Goal: Task Accomplishment & Management: Manage account settings

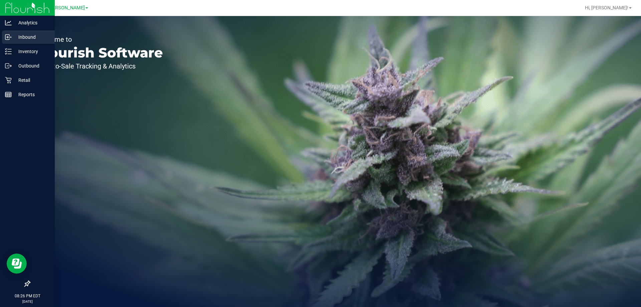
click at [29, 37] on p "Inbound" at bounding box center [32, 37] width 40 height 8
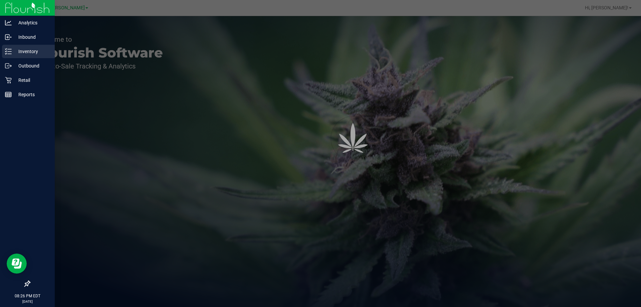
click at [27, 49] on p "Inventory" at bounding box center [32, 51] width 40 height 8
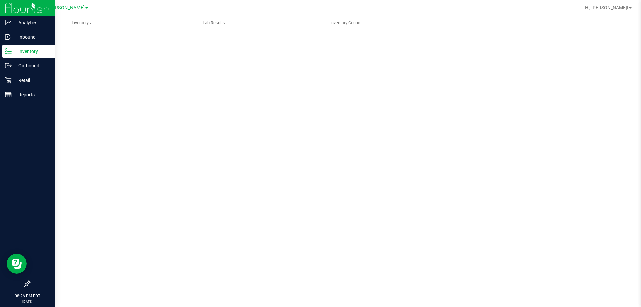
click at [27, 49] on p "Inventory" at bounding box center [32, 51] width 40 height 8
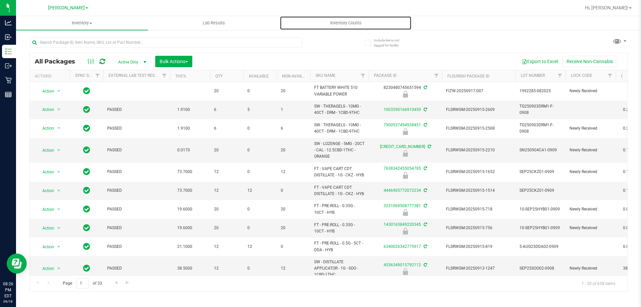
click at [351, 23] on span "Inventory Counts" at bounding box center [345, 23] width 49 height 6
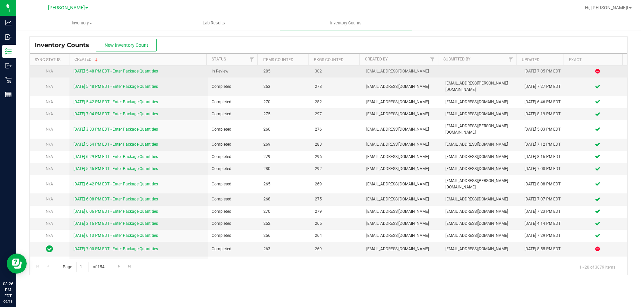
click at [144, 70] on link "[DATE] 5:48 PM EDT - Enter Package Quantities" at bounding box center [115, 71] width 84 height 5
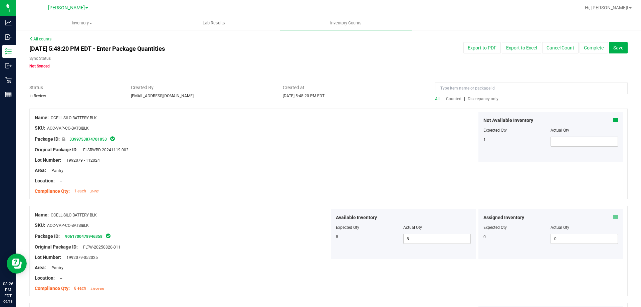
click at [480, 101] on div "All | Counted | Discrepancy only" at bounding box center [531, 99] width 193 height 6
click at [484, 98] on span "Discrepancy only" at bounding box center [483, 99] width 31 height 5
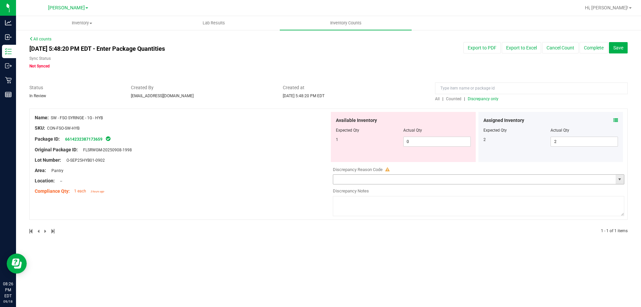
click at [397, 183] on input "text" at bounding box center [474, 179] width 283 height 9
click at [624, 181] on span "select" at bounding box center [620, 179] width 8 height 9
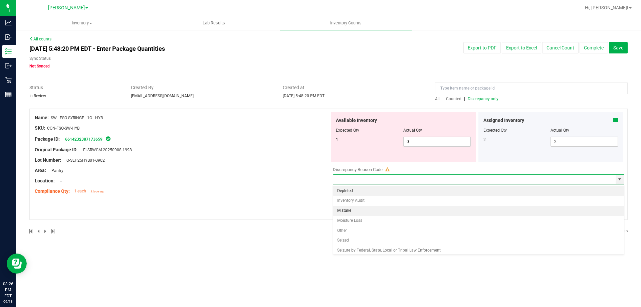
click at [364, 211] on li "Mistake" at bounding box center [478, 211] width 291 height 10
type input "Mistake"
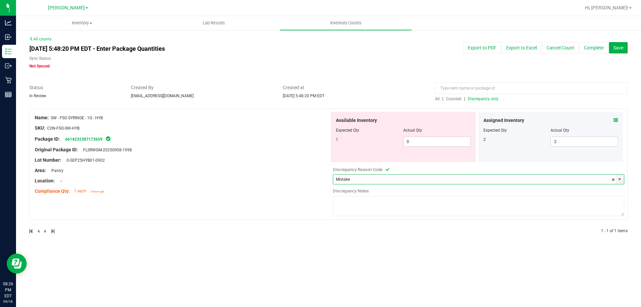
click at [373, 194] on div "Discrepancy Notes" at bounding box center [479, 191] width 292 height 7
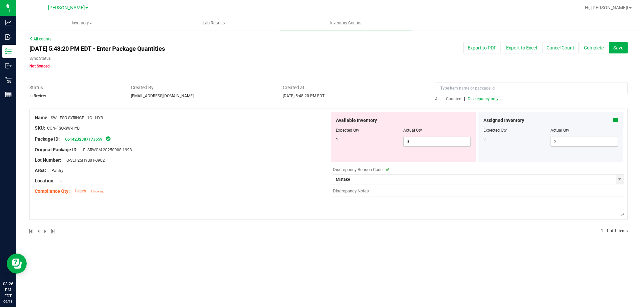
click at [372, 201] on textarea at bounding box center [479, 206] width 292 height 20
type textarea "Unknown -RZ"
click at [622, 47] on span "Save" at bounding box center [618, 47] width 10 height 5
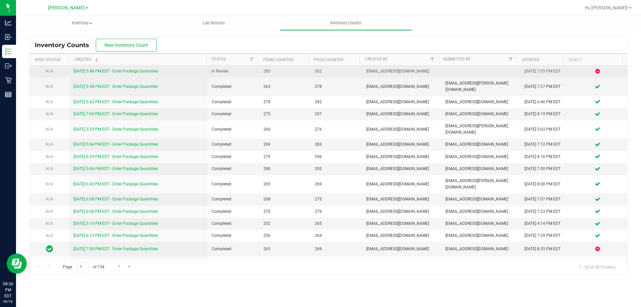
click at [135, 71] on link "[DATE] 5:48 PM EDT - Enter Package Quantities" at bounding box center [115, 71] width 84 height 5
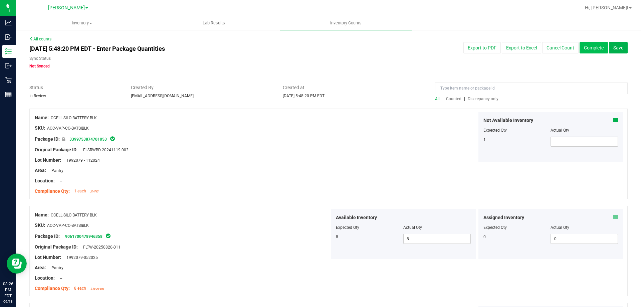
click at [592, 45] on button "Complete" at bounding box center [594, 47] width 28 height 11
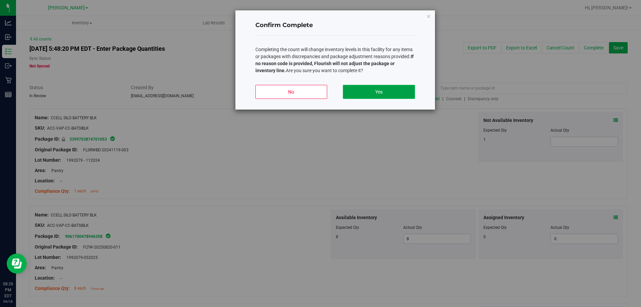
click at [372, 95] on button "Yes" at bounding box center [379, 92] width 72 height 14
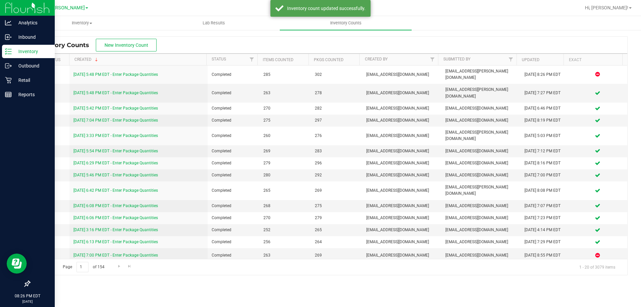
click at [28, 52] on p "Inventory" at bounding box center [32, 51] width 40 height 8
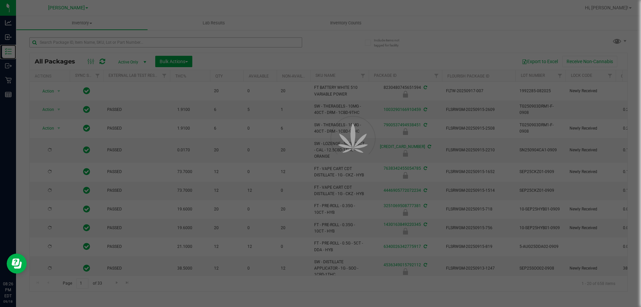
type input "[DATE]"
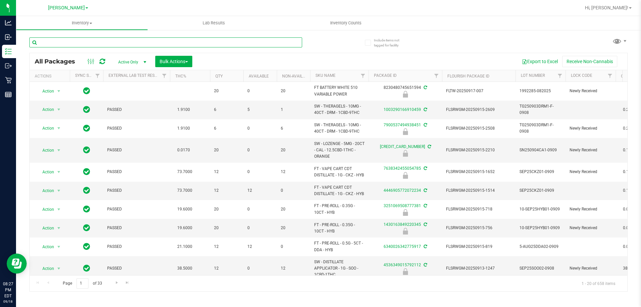
click at [260, 39] on input "text" at bounding box center [165, 42] width 273 height 10
type input "7578530735703558"
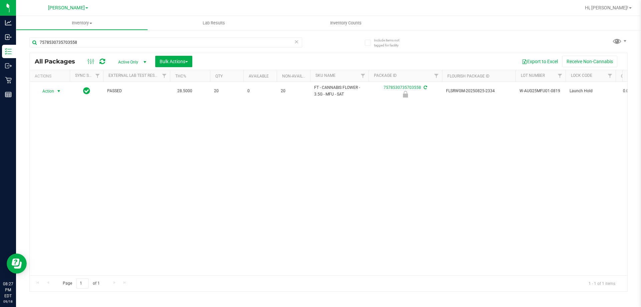
click at [50, 90] on span "Action" at bounding box center [45, 90] width 18 height 9
click at [67, 165] on li "Unlock package" at bounding box center [58, 170] width 43 height 10
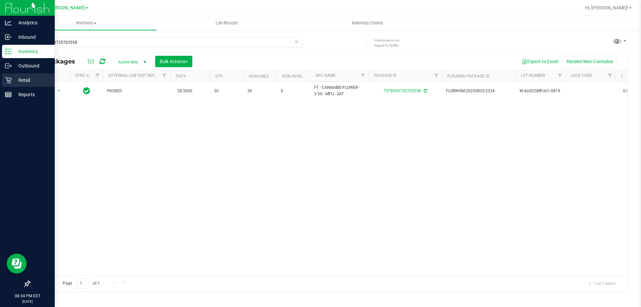
click at [7, 77] on icon at bounding box center [8, 80] width 7 height 7
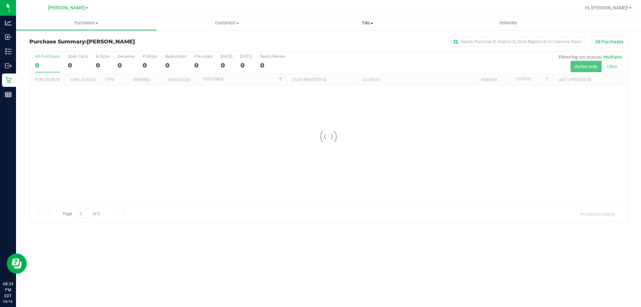
click at [375, 24] on span "Tills" at bounding box center [368, 23] width 140 height 6
click at [340, 36] on li "Manage tills" at bounding box center [367, 40] width 141 height 8
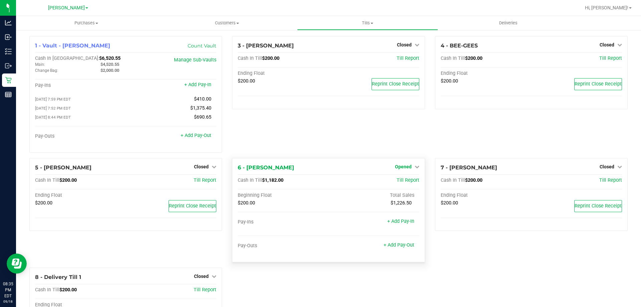
click at [409, 168] on link "Opened" at bounding box center [407, 166] width 24 height 5
click at [409, 181] on link "Close Till" at bounding box center [404, 180] width 18 height 5
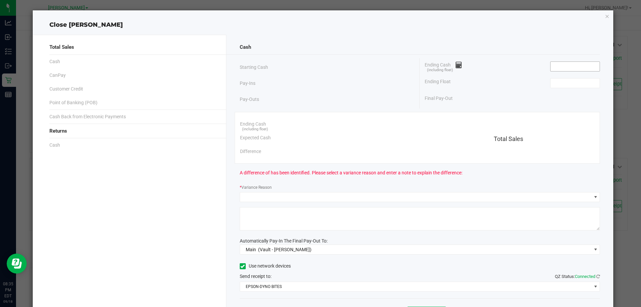
click at [584, 67] on input at bounding box center [575, 66] width 49 height 9
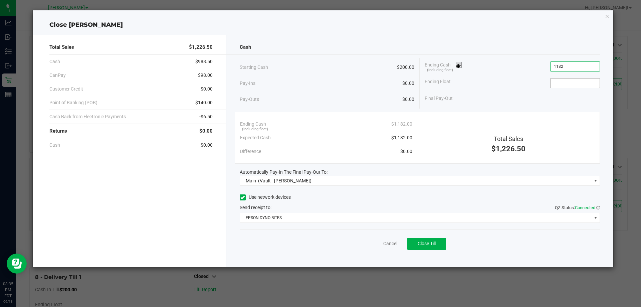
type input "$1,182.00"
click at [579, 83] on input at bounding box center [575, 82] width 49 height 9
type input "$200.00"
click at [435, 243] on span "Close Till" at bounding box center [427, 243] width 18 height 5
click at [372, 244] on link "Dismiss" at bounding box center [376, 243] width 16 height 7
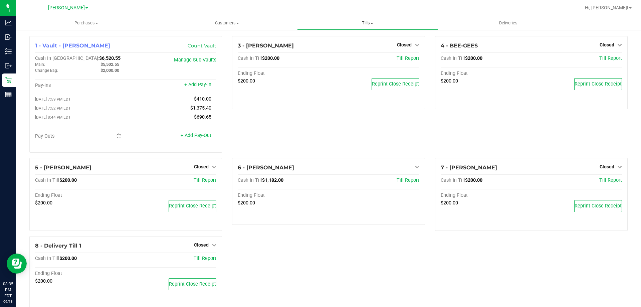
click at [367, 24] on span "Tills" at bounding box center [368, 23] width 140 height 6
click at [330, 44] on li "Reconcile e-payments" at bounding box center [367, 48] width 141 height 8
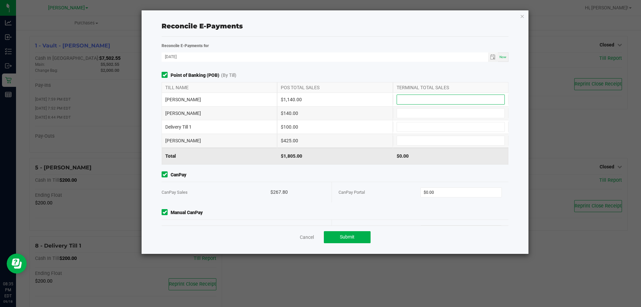
click at [417, 98] on input at bounding box center [451, 99] width 108 height 9
type input "$1,140.00"
click at [401, 144] on input at bounding box center [451, 140] width 108 height 9
type input "$425.00"
click at [406, 110] on input at bounding box center [451, 113] width 108 height 9
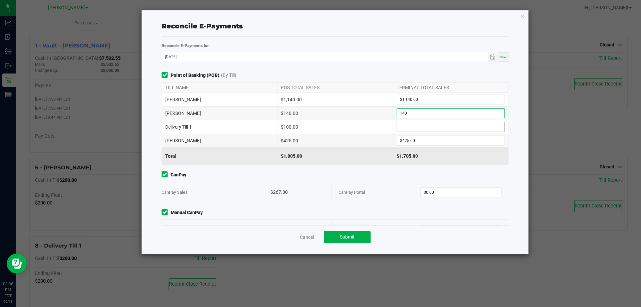
type input "$140.00"
click at [413, 131] on input at bounding box center [451, 126] width 108 height 9
click at [467, 193] on input "$0.00" at bounding box center [461, 192] width 81 height 9
type input "$100.00"
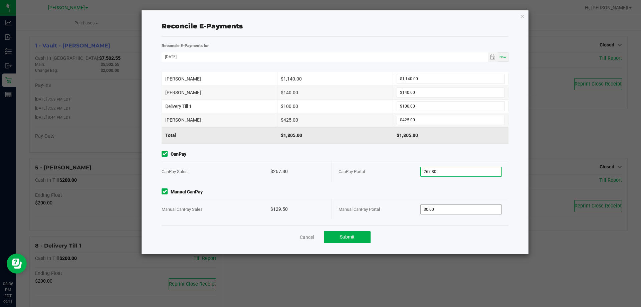
click at [442, 210] on input "$0.00" at bounding box center [461, 209] width 81 height 9
type input "$267.80"
click at [358, 237] on button "Submit" at bounding box center [347, 237] width 47 height 12
type input "$129.50"
